Goal: Information Seeking & Learning: Check status

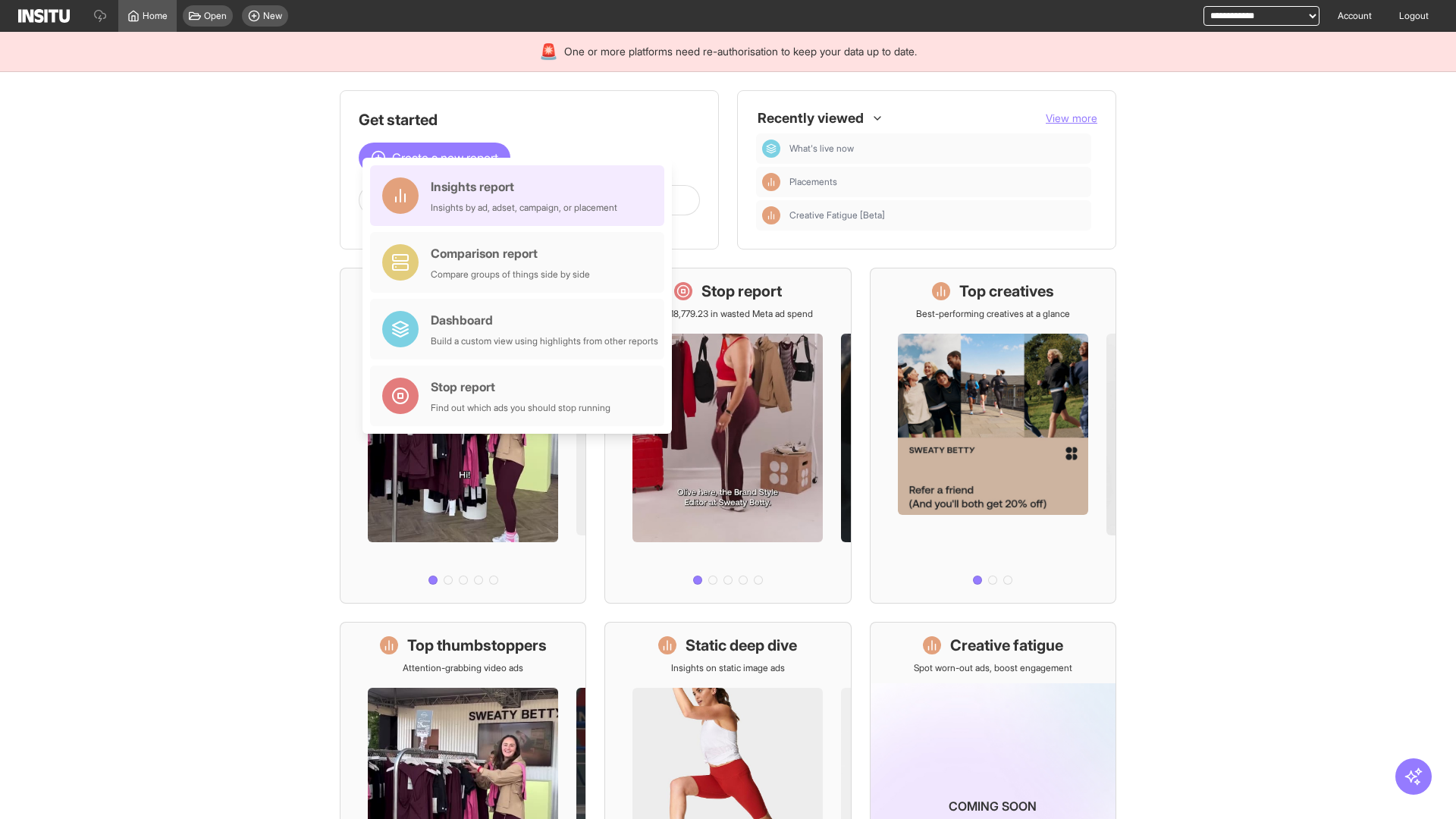
click at [521, 195] on div "Insights report Insights by ad, adset, campaign, or placement" at bounding box center [524, 195] width 187 height 37
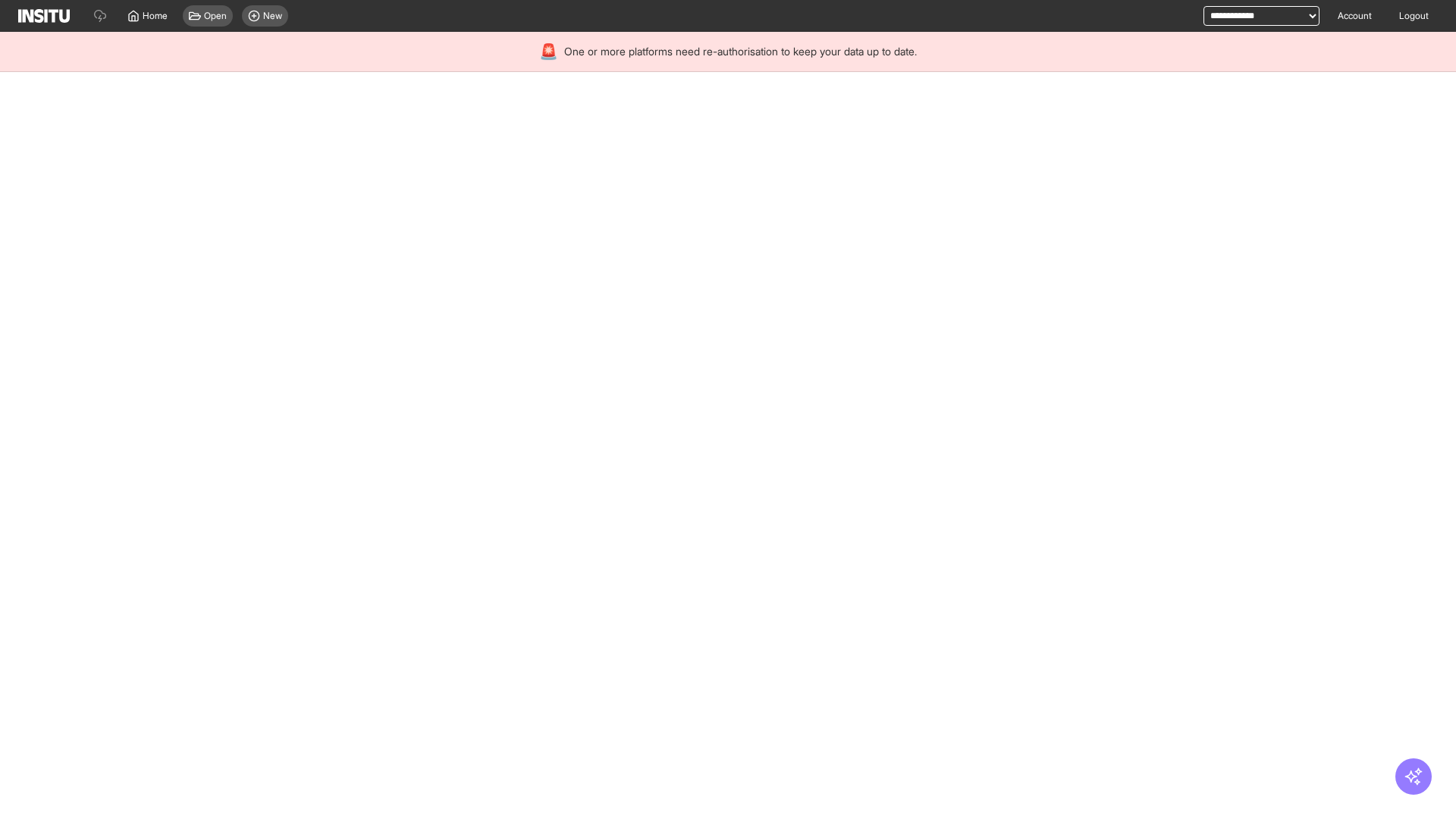
select select "**"
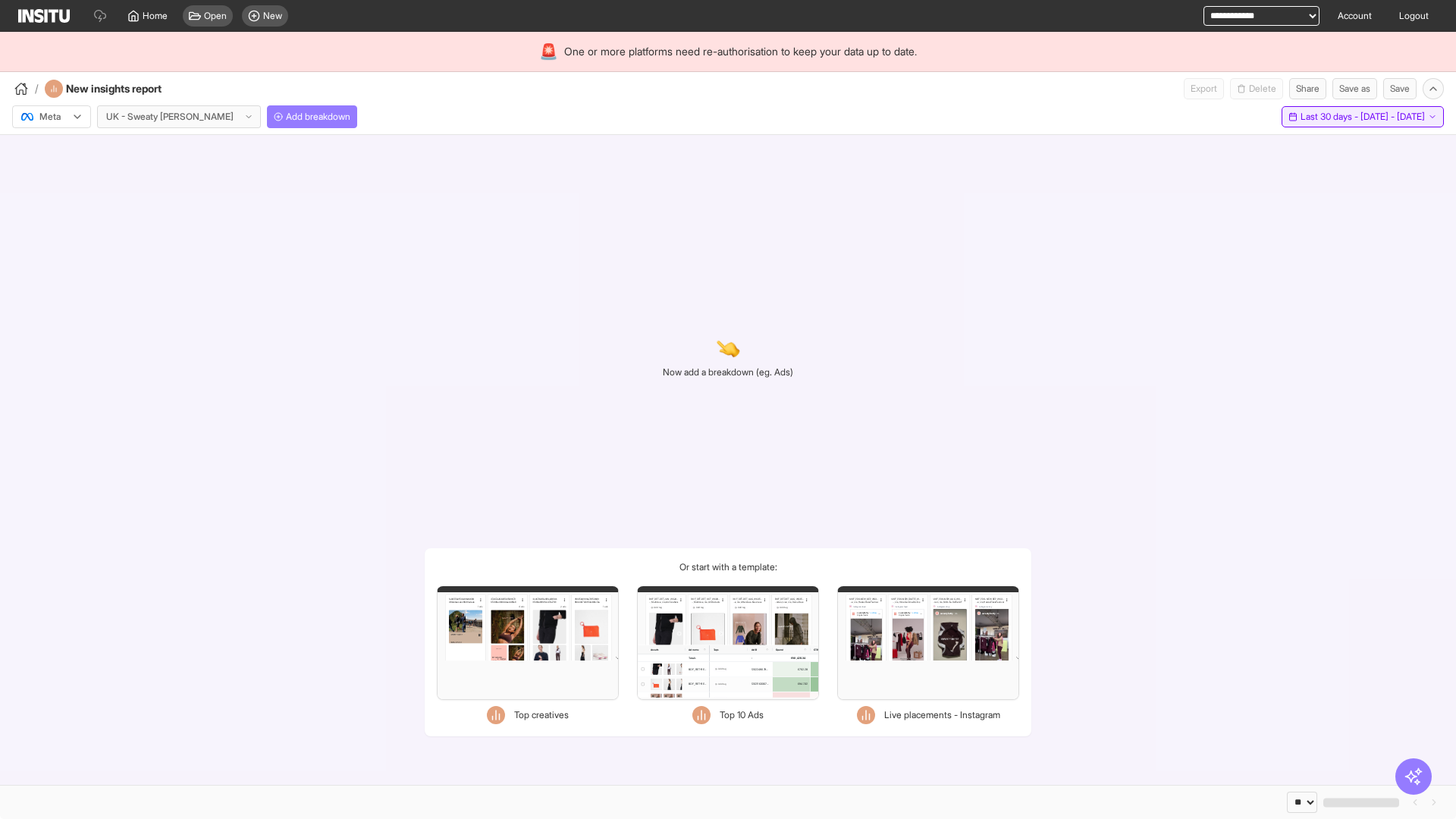
click at [1331, 117] on span "Last 30 days - [DATE] - [DATE]" at bounding box center [1363, 117] width 125 height 12
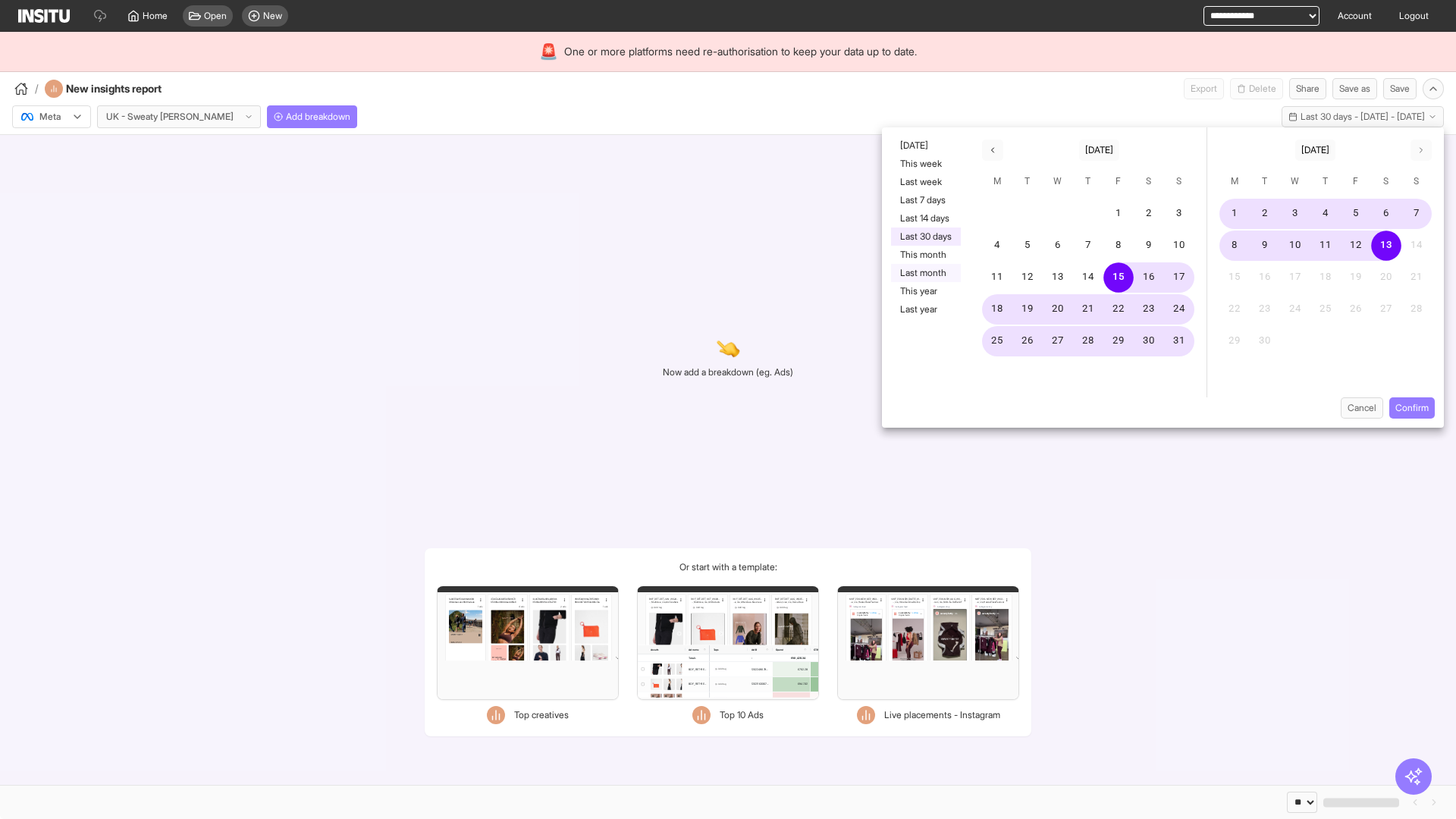
click at [925, 273] on button "Last month" at bounding box center [926, 272] width 70 height 18
